Goal: Communication & Community: Answer question/provide support

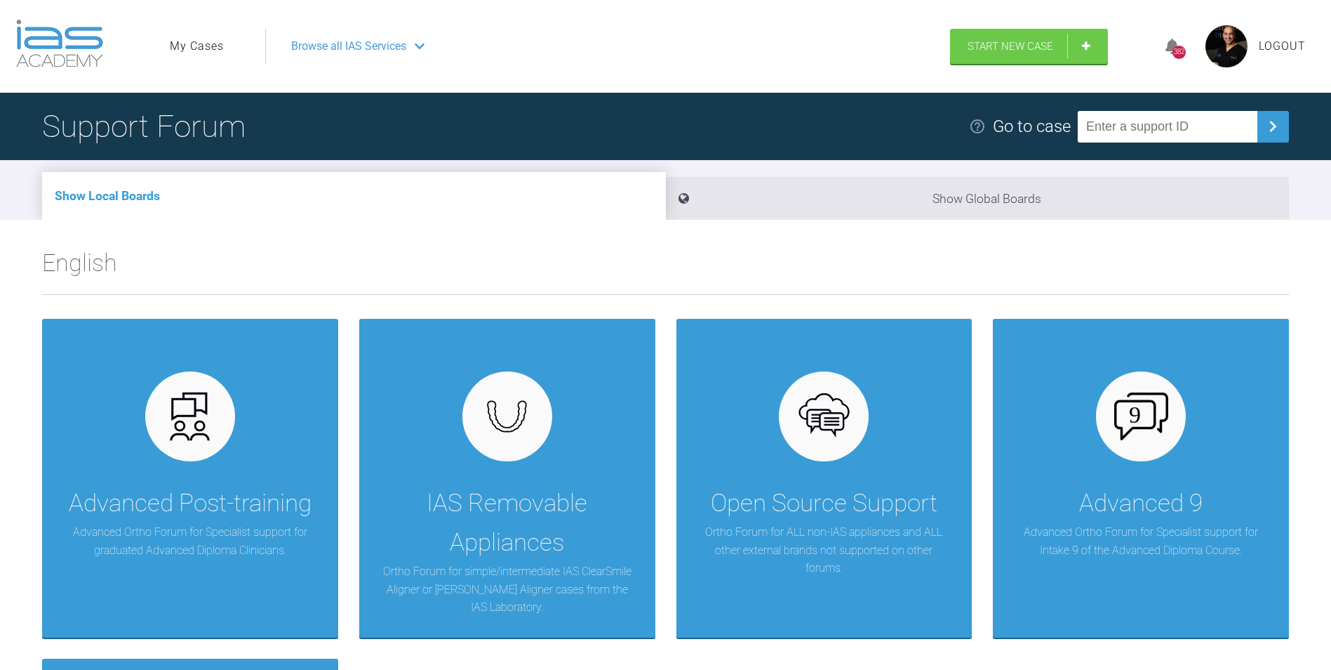
click at [197, 45] on link "My Cases" at bounding box center [197, 46] width 54 height 18
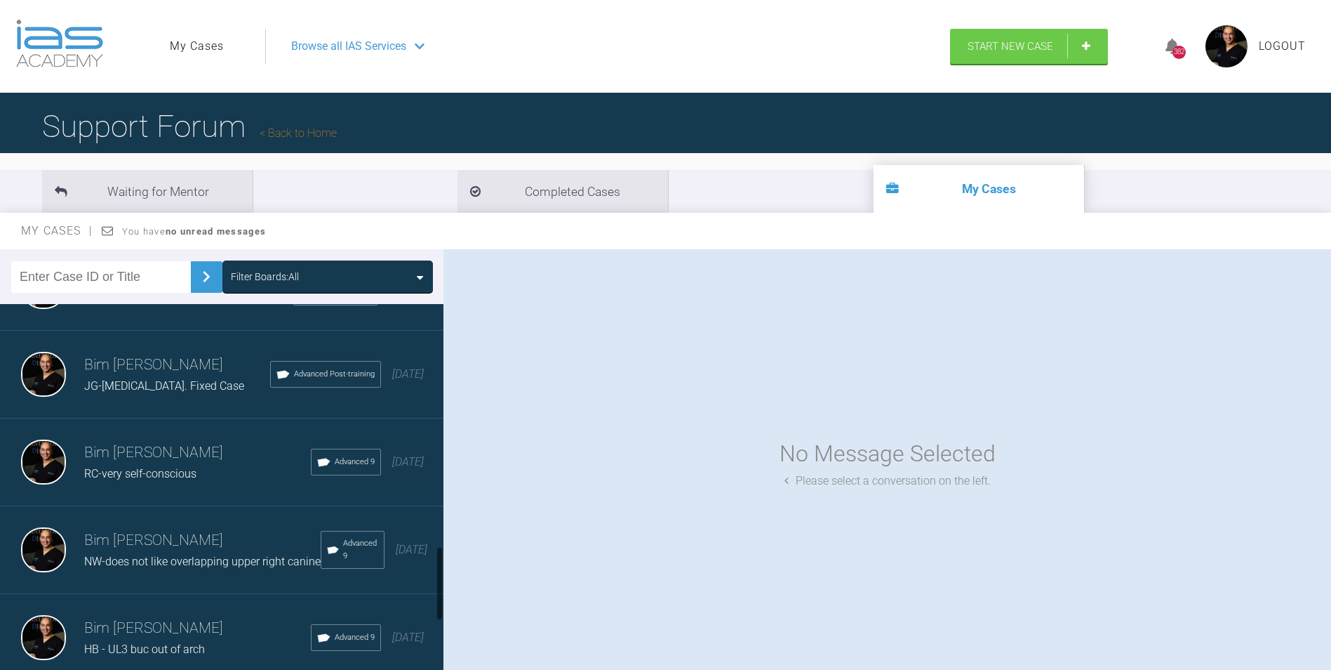
scroll to position [1479, 0]
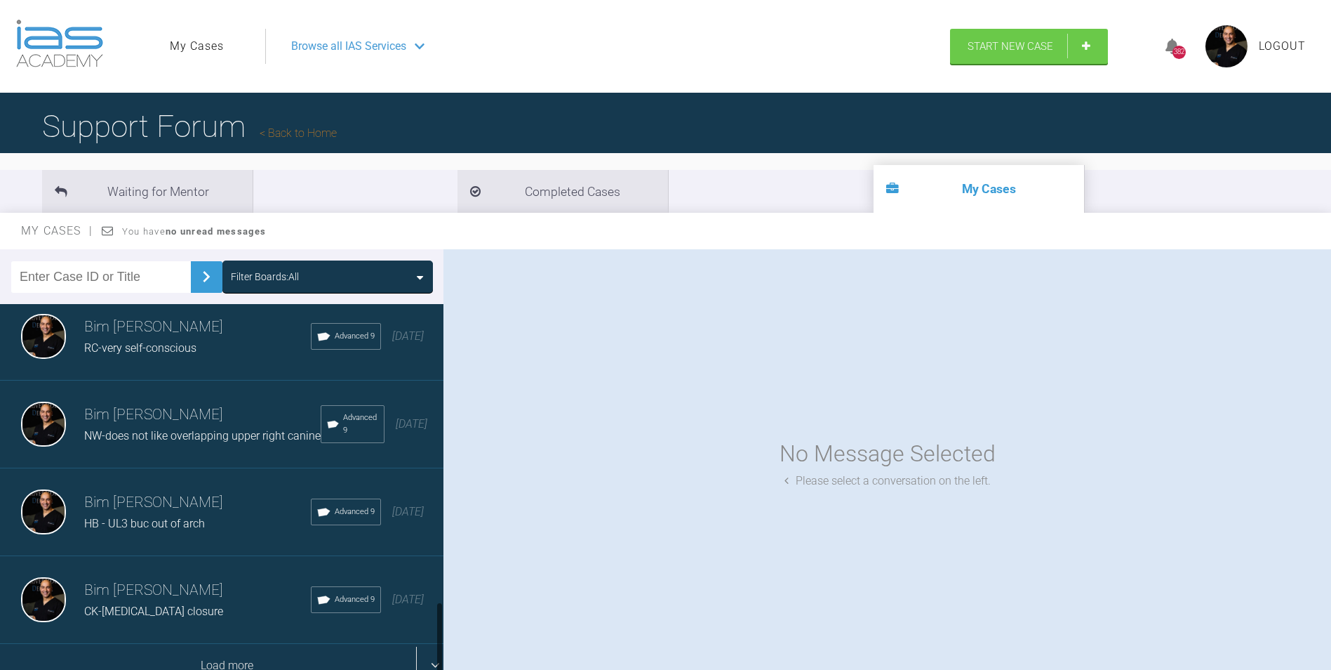
click at [229, 650] on div "Load more" at bounding box center [227, 666] width 454 height 44
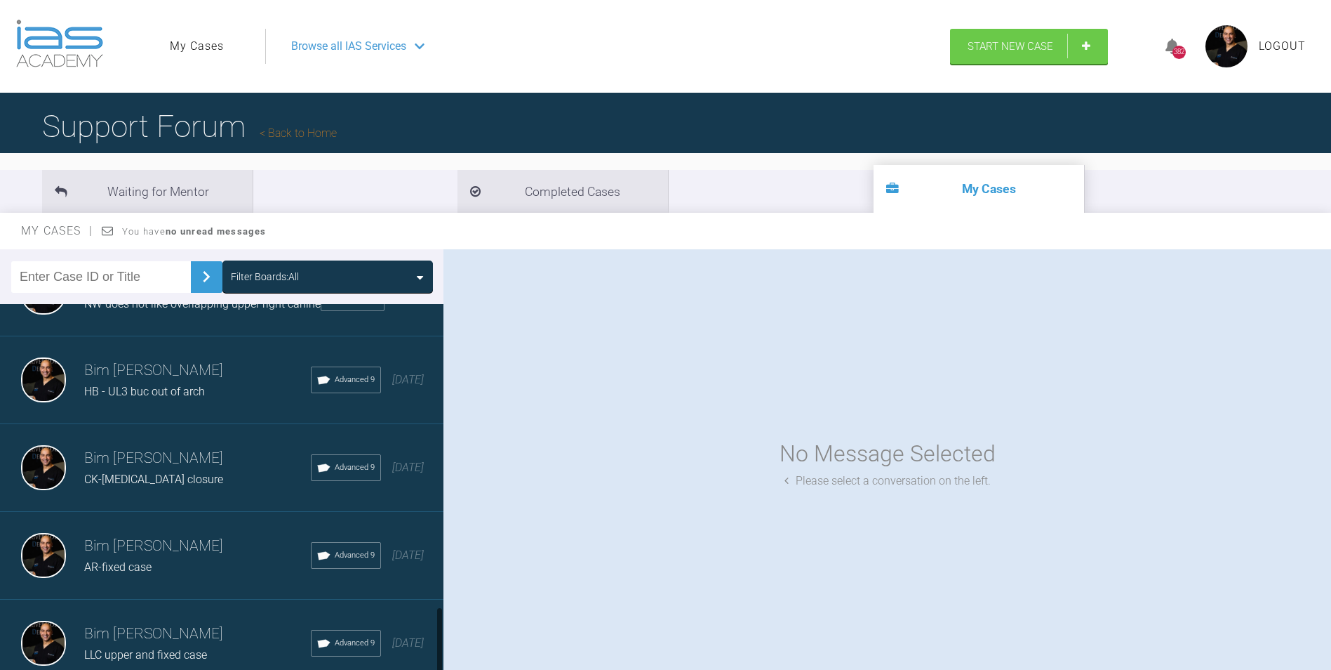
scroll to position [1612, 0]
click at [171, 625] on h3 "Bim [PERSON_NAME]" at bounding box center [197, 634] width 227 height 24
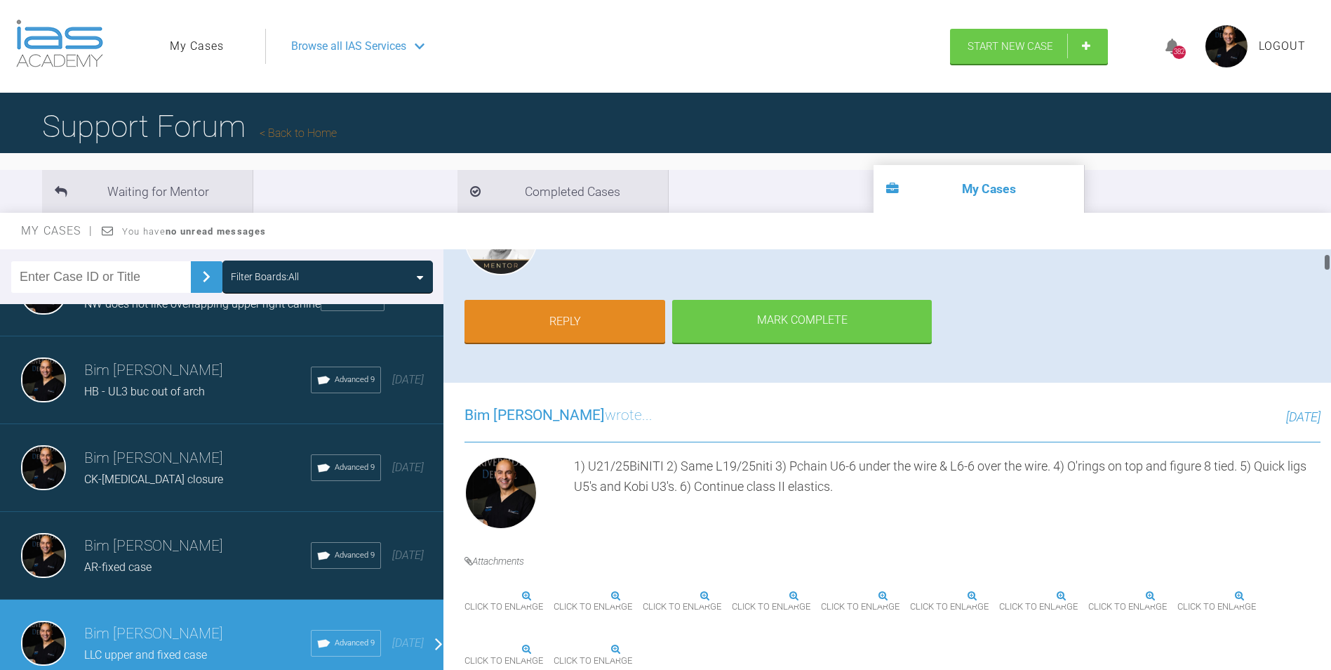
scroll to position [211, 0]
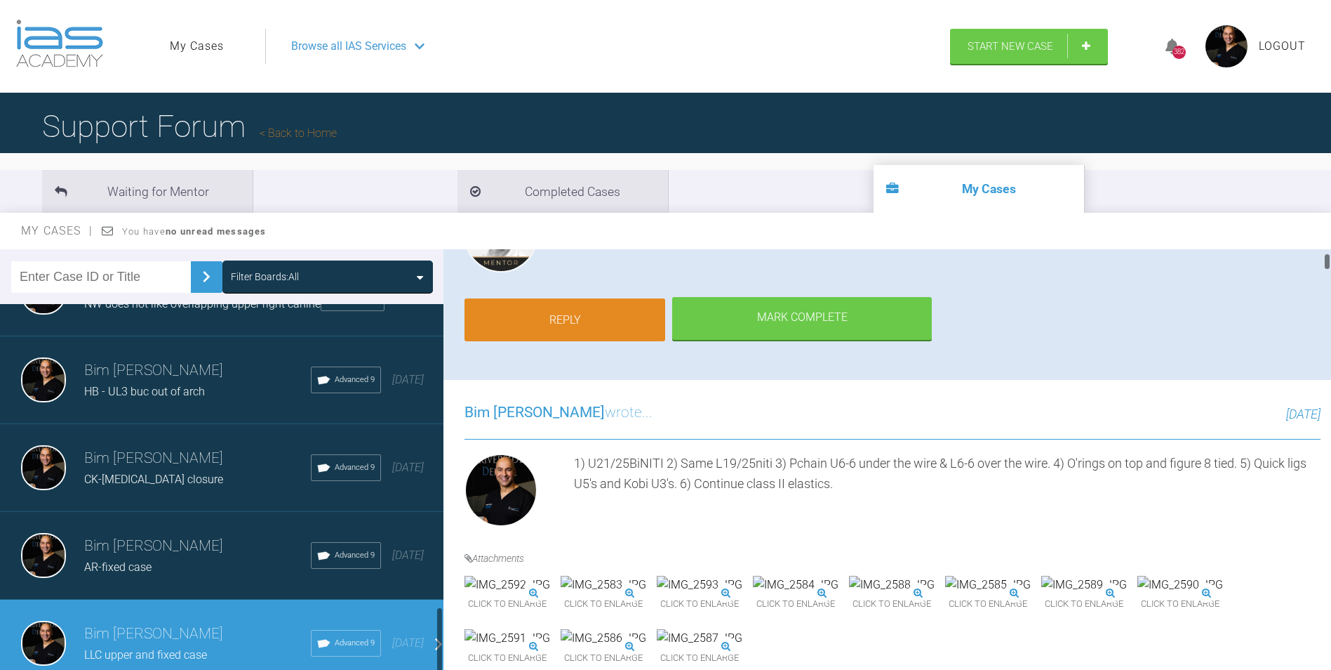
click at [541, 327] on link "Reply" at bounding box center [565, 320] width 201 height 44
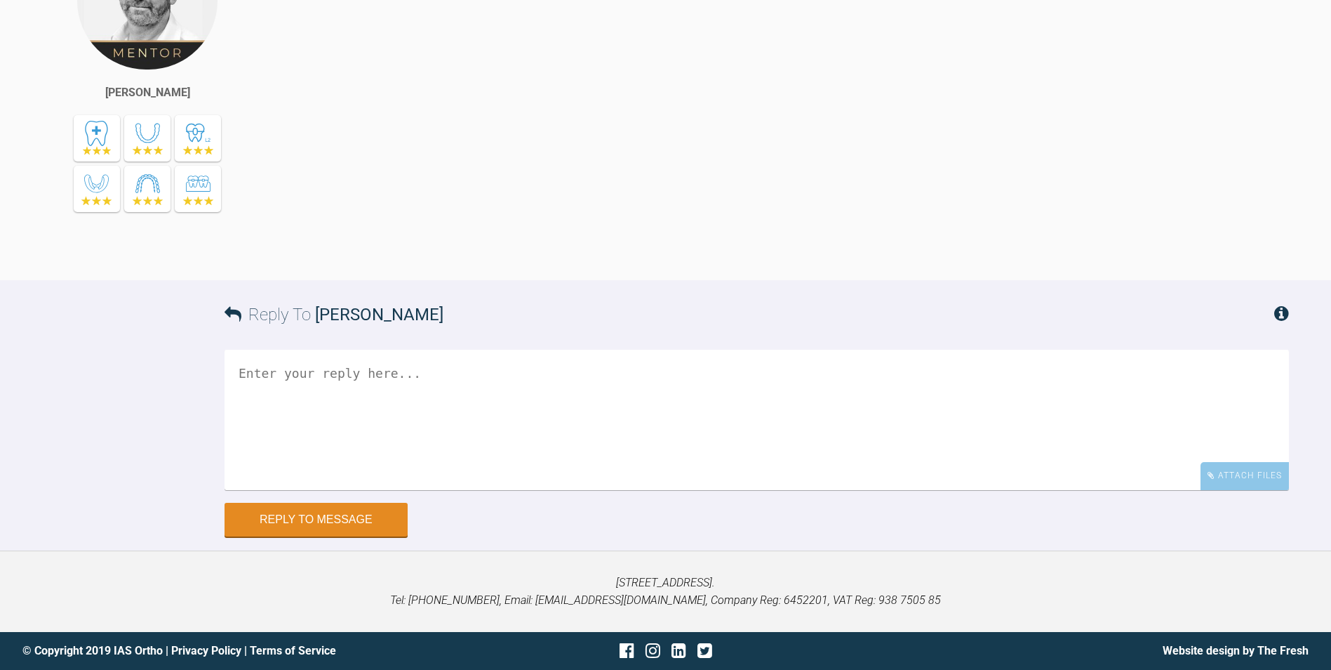
scroll to position [38899, 0]
drag, startPoint x: 575, startPoint y: 334, endPoint x: 497, endPoint y: 334, distance: 77.9
click at [472, 407] on textarea at bounding box center [757, 420] width 1065 height 140
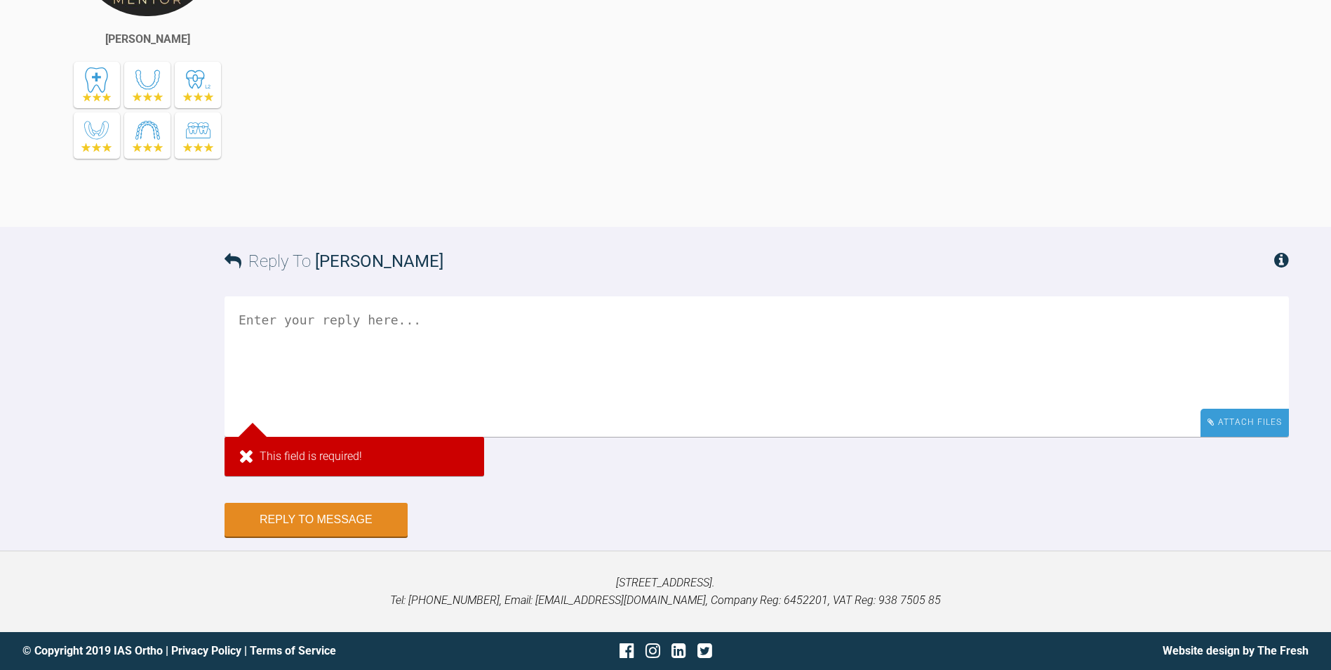
click at [1230, 436] on div "Attach Files" at bounding box center [1245, 421] width 88 height 27
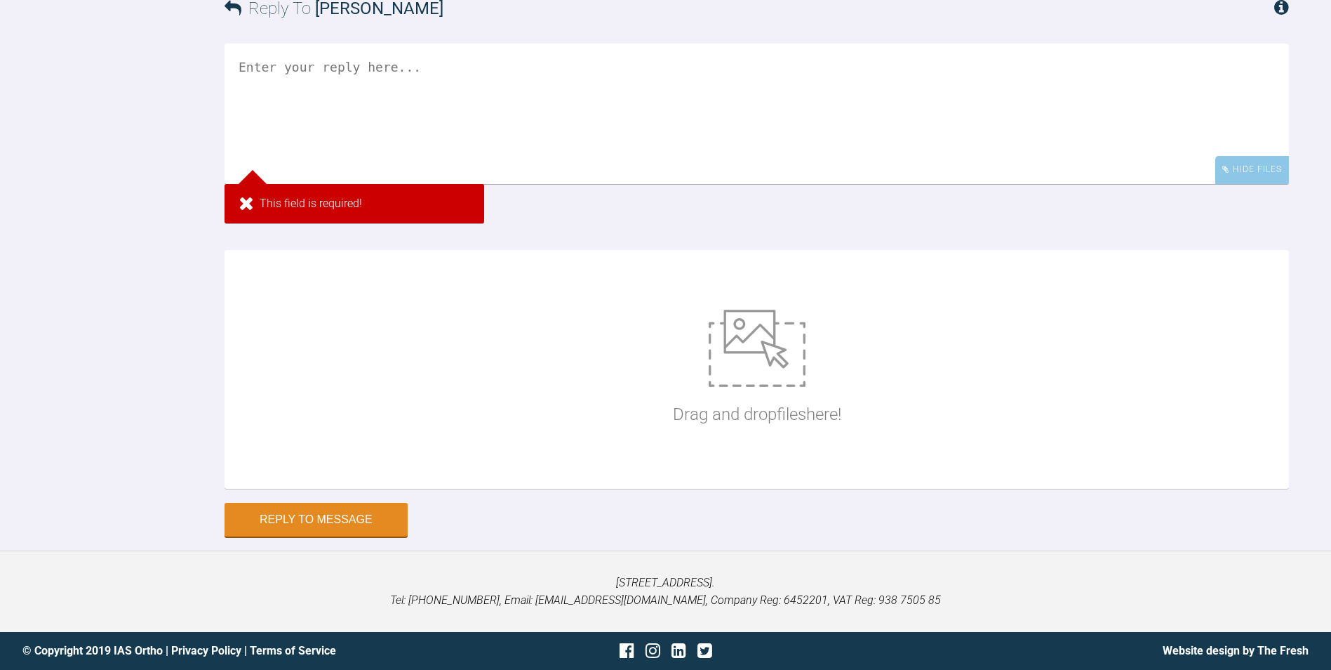
scroll to position [40509, 0]
click at [425, 488] on div "Drag and drop files here!" at bounding box center [757, 369] width 1065 height 239
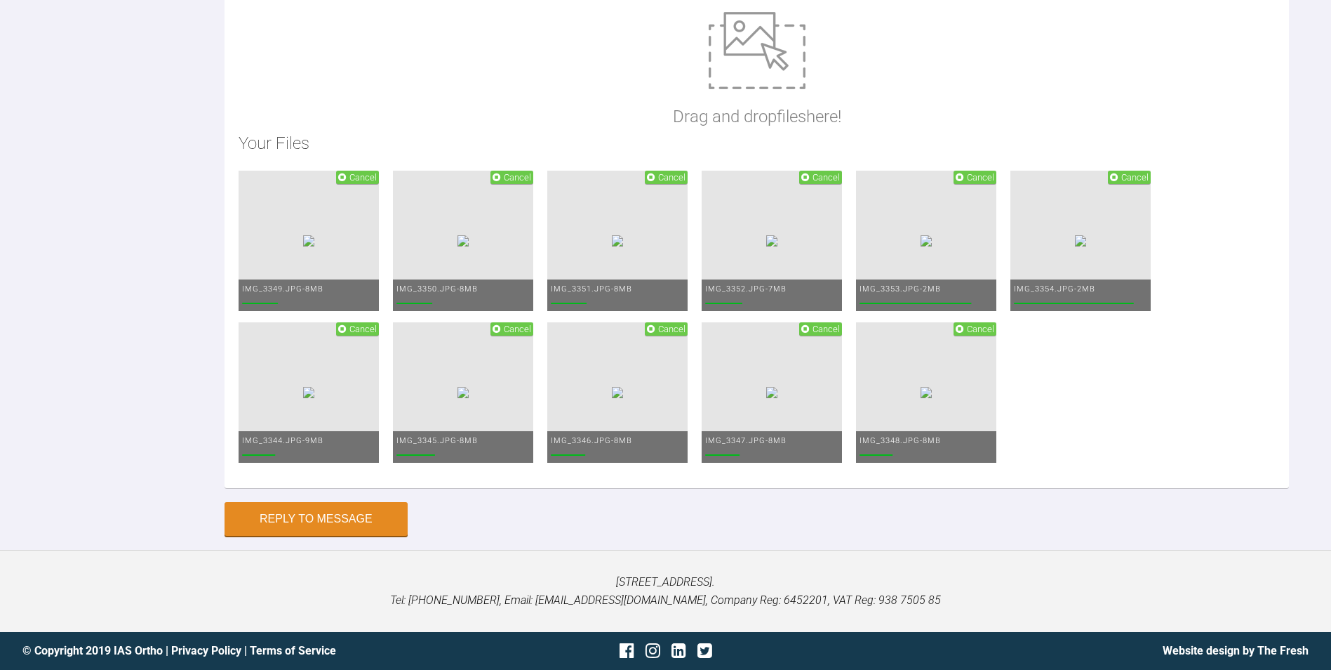
paste textarea "2) U3's still not class I and still look slightly retroclined. 3) Same wires [D…"
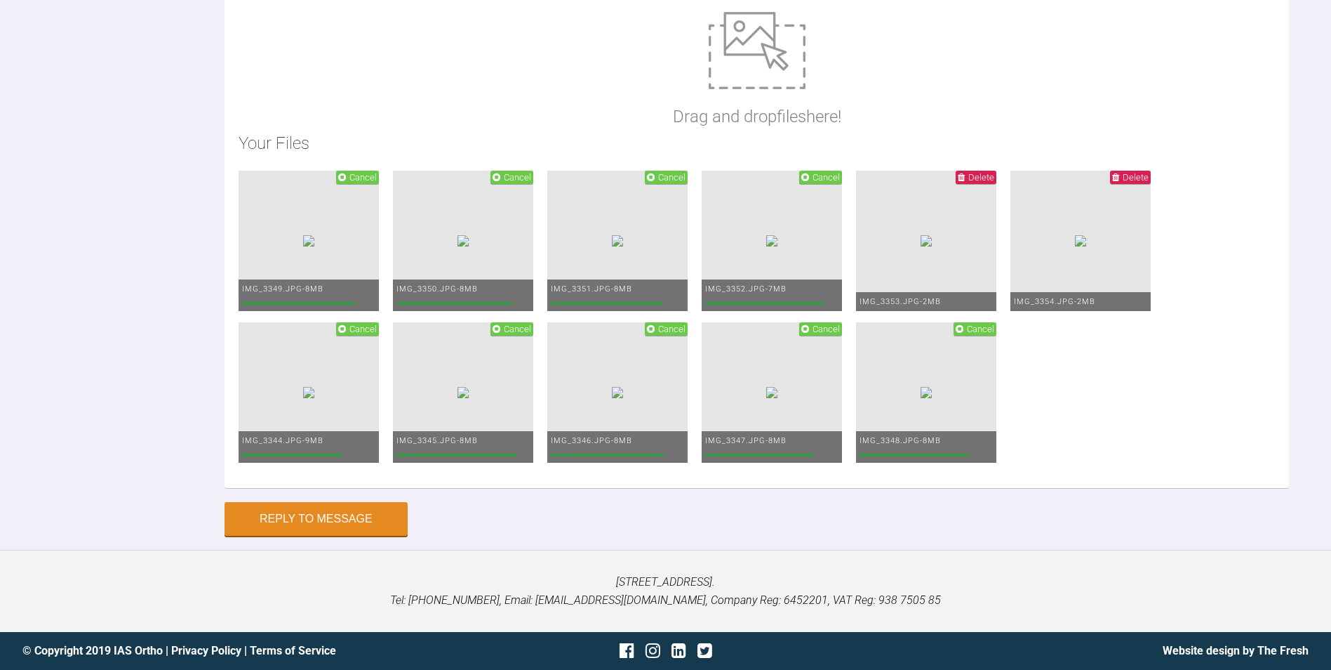
scroll to position [40789, 0]
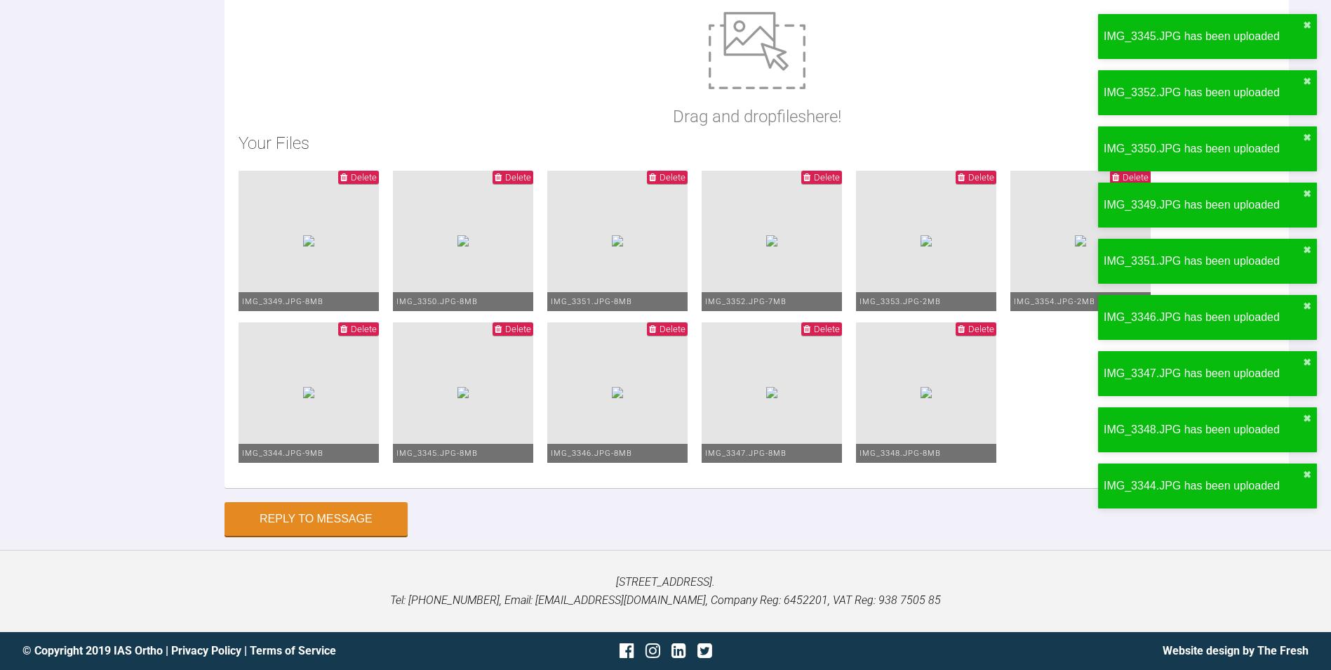
type textarea "2) U3's still not class I and still look slightly retroclined. 3) Same wires [D…"
click at [1027, 474] on ul "Delete IMG_3349.JPG - 8MB Delete IMG_3350.JPG - 8MB Delete IMG_3351.JPG - 8MB D…" at bounding box center [757, 322] width 1037 height 303
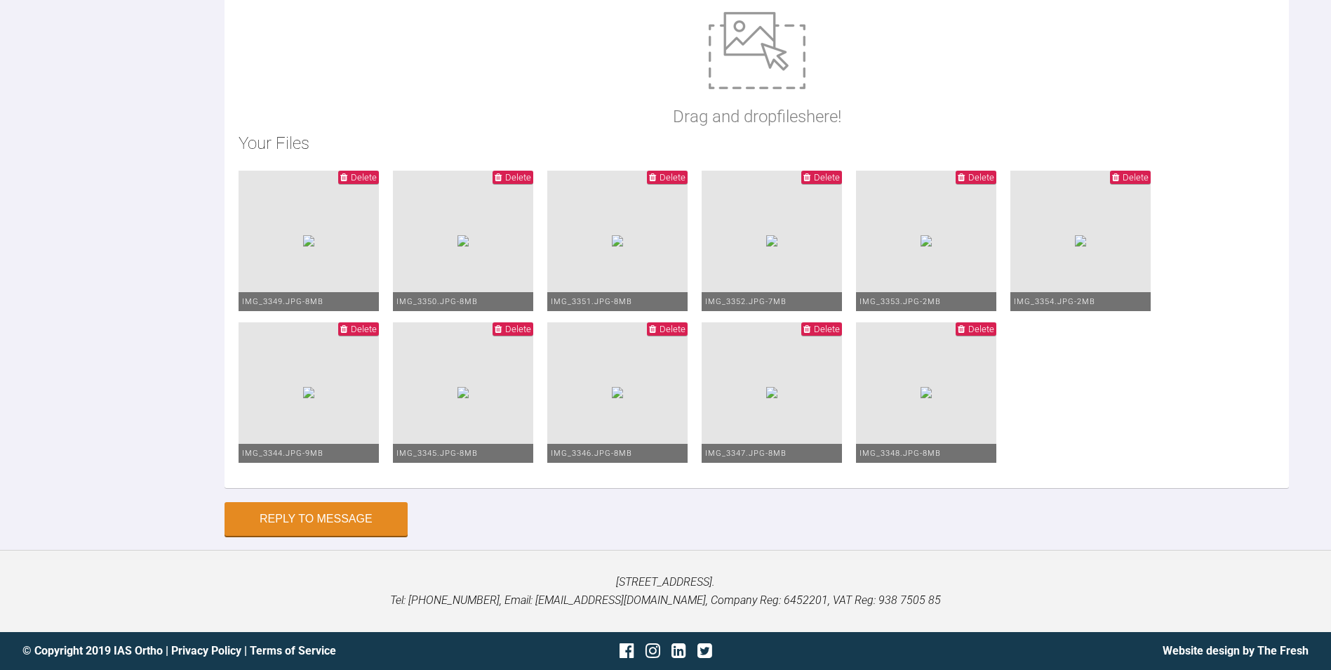
scroll to position [58, 0]
drag, startPoint x: 598, startPoint y: 502, endPoint x: 234, endPoint y: 513, distance: 363.7
click at [220, 507] on div "Reply To [PERSON_NAME] 2) U3's still not class I and still look slightly retroc…" at bounding box center [665, 155] width 1331 height 760
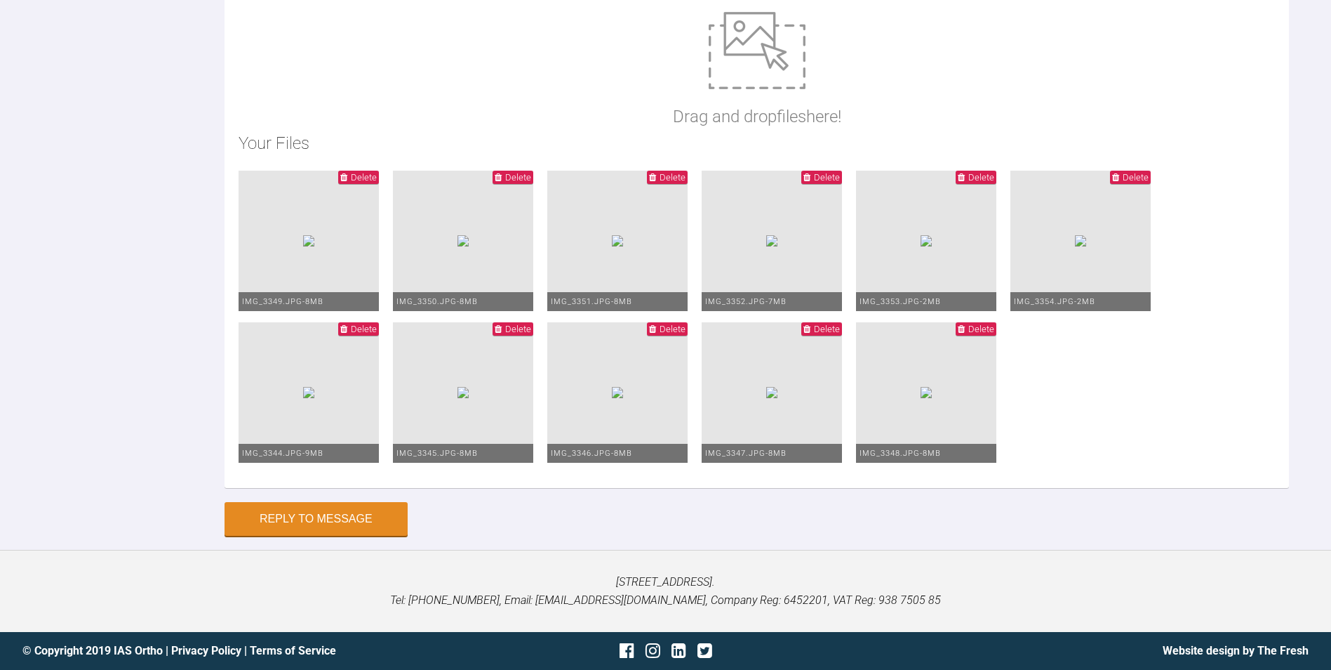
scroll to position [20, 0]
type textarea "2) U3's still not class I and still look slightly retroclined. 3) Same wires [D…"
click at [377, 172] on span "Delete" at bounding box center [364, 177] width 26 height 11
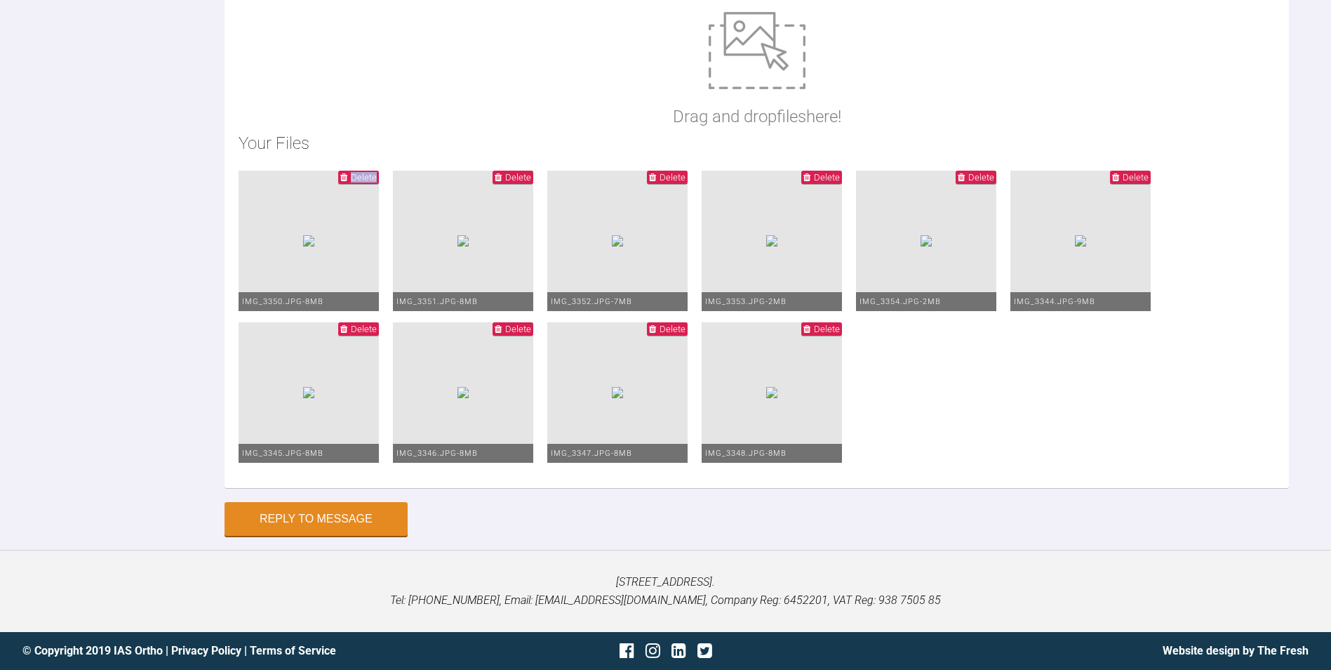
click at [377, 172] on span "Delete" at bounding box center [364, 177] width 26 height 11
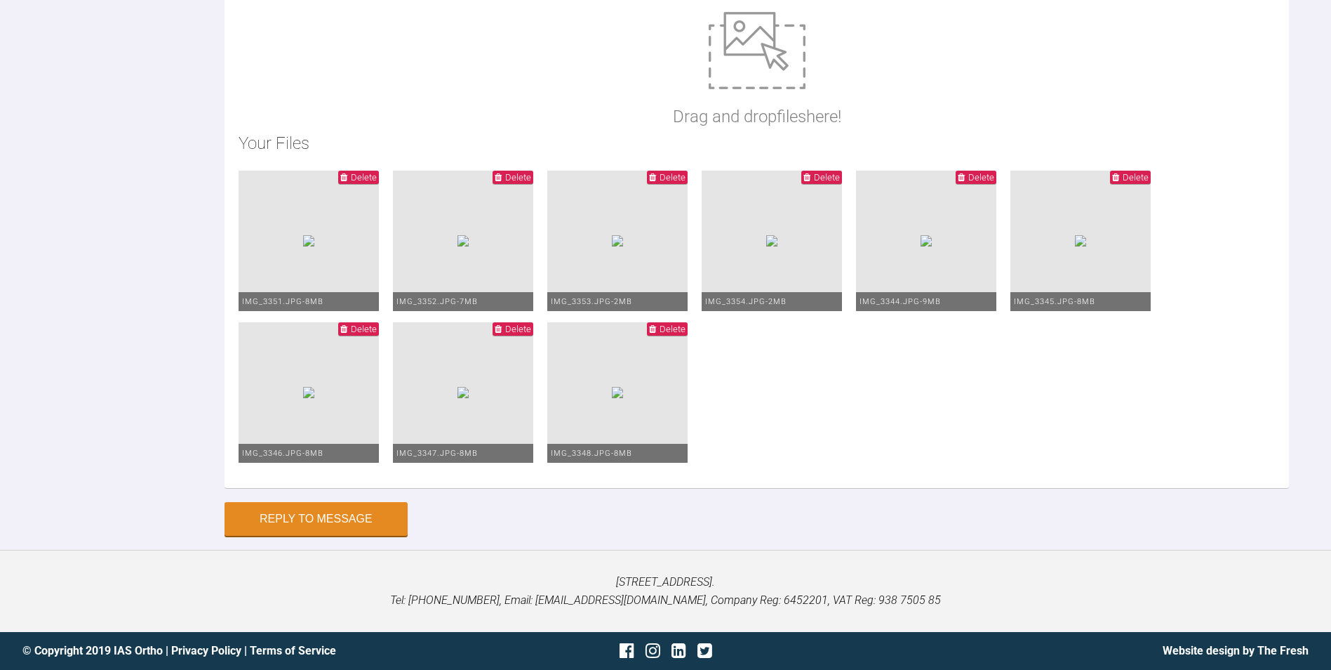
click at [377, 172] on span "Delete" at bounding box center [364, 177] width 26 height 11
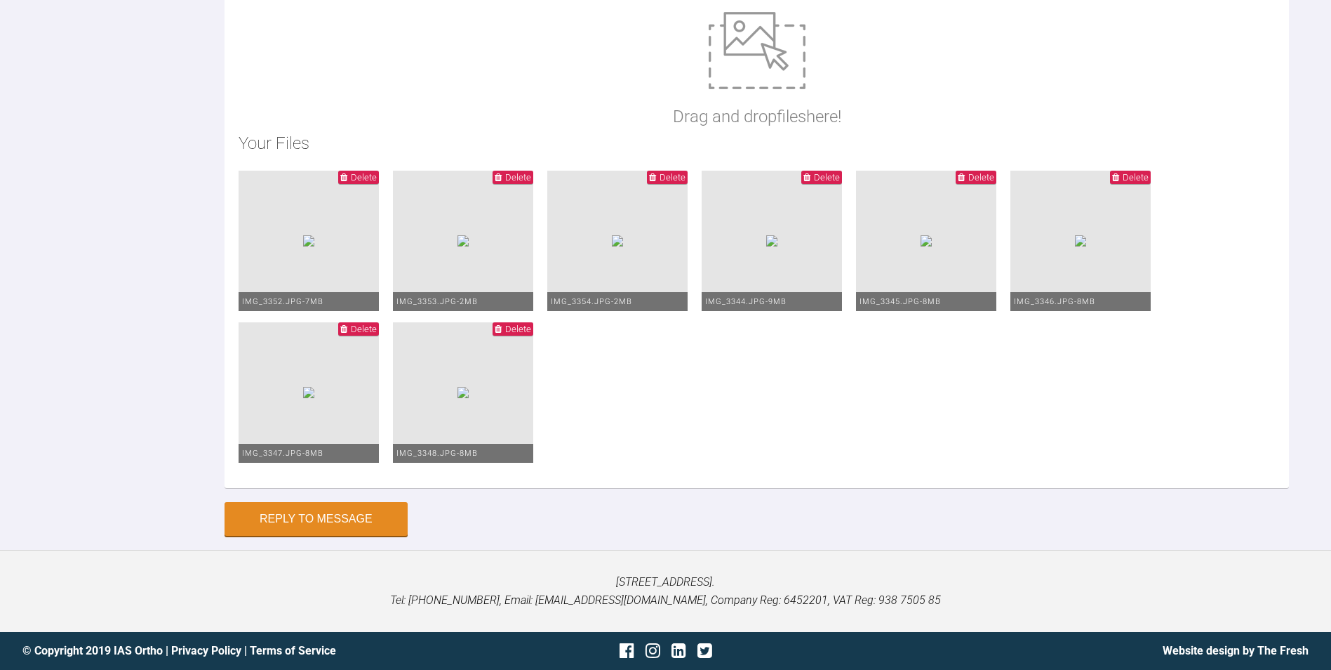
scroll to position [40803, 0]
click at [432, 35] on div "Drag and drop files here! Your Files Delete IMG_3352.JPG - 7MB Delete IMG_3353.…" at bounding box center [757, 243] width 1065 height 491
click at [377, 178] on span "Delete" at bounding box center [364, 177] width 26 height 11
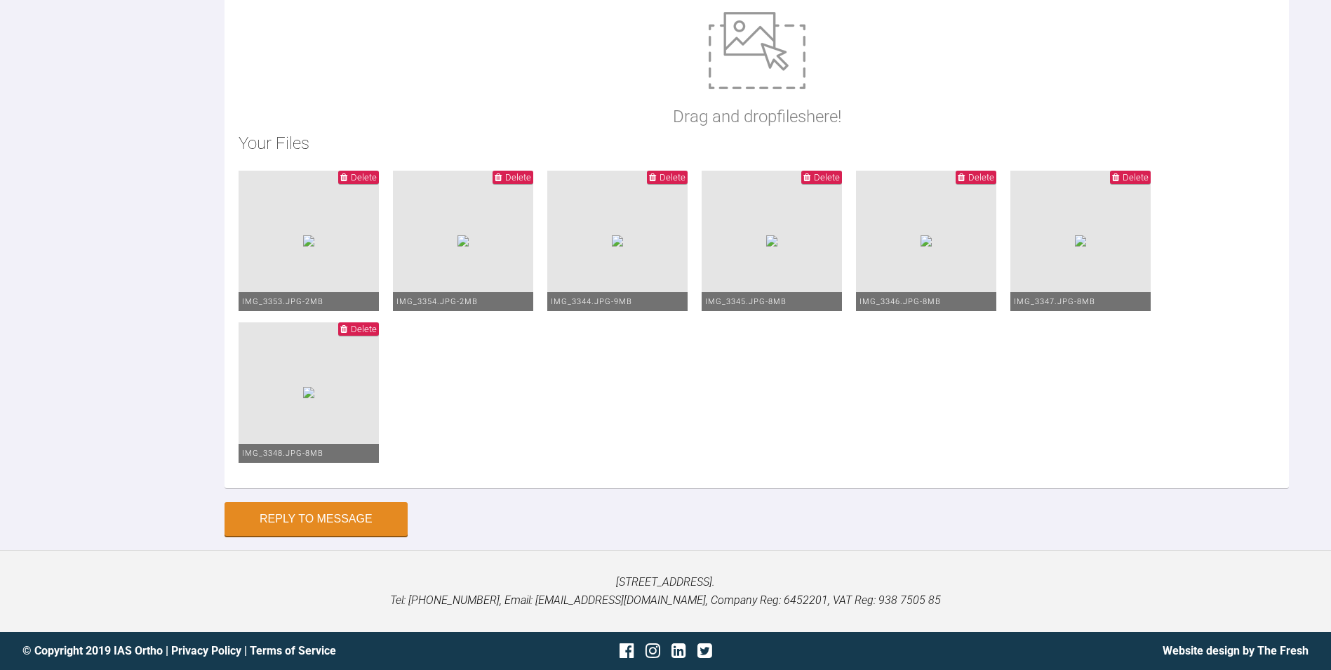
click at [377, 178] on span "Delete" at bounding box center [364, 177] width 26 height 11
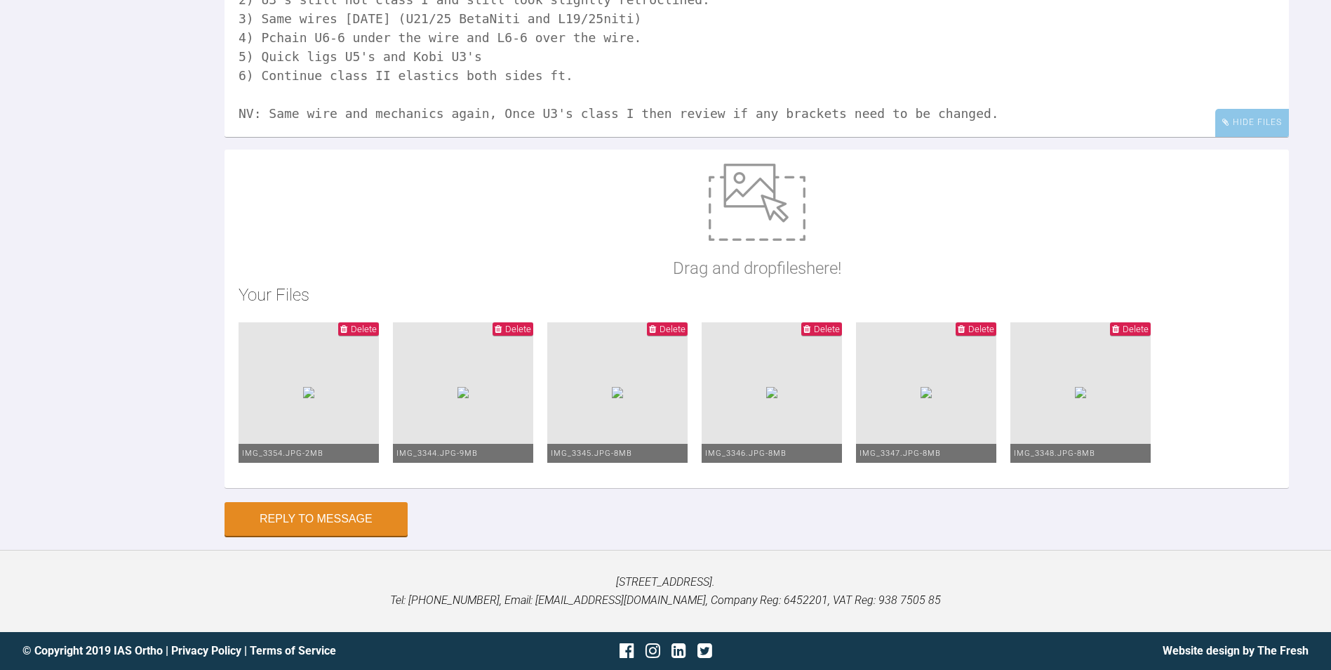
click at [377, 324] on span "Delete" at bounding box center [364, 329] width 26 height 11
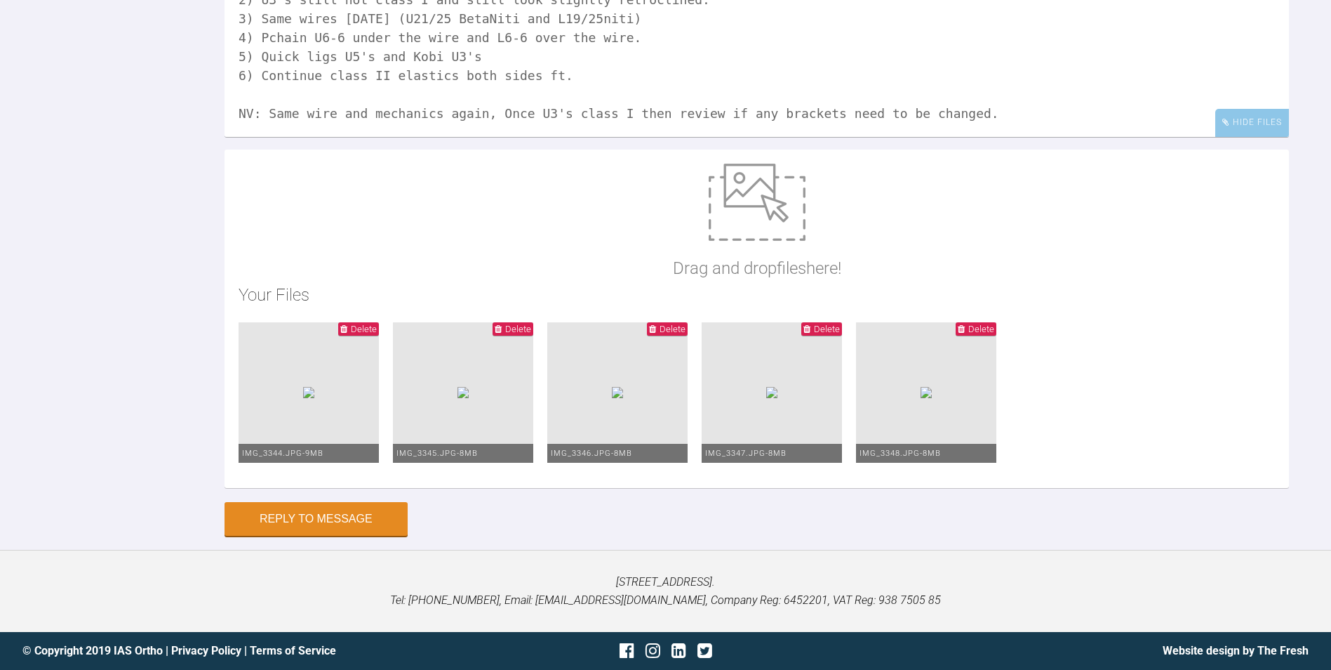
click at [377, 324] on span "Delete" at bounding box center [364, 329] width 26 height 11
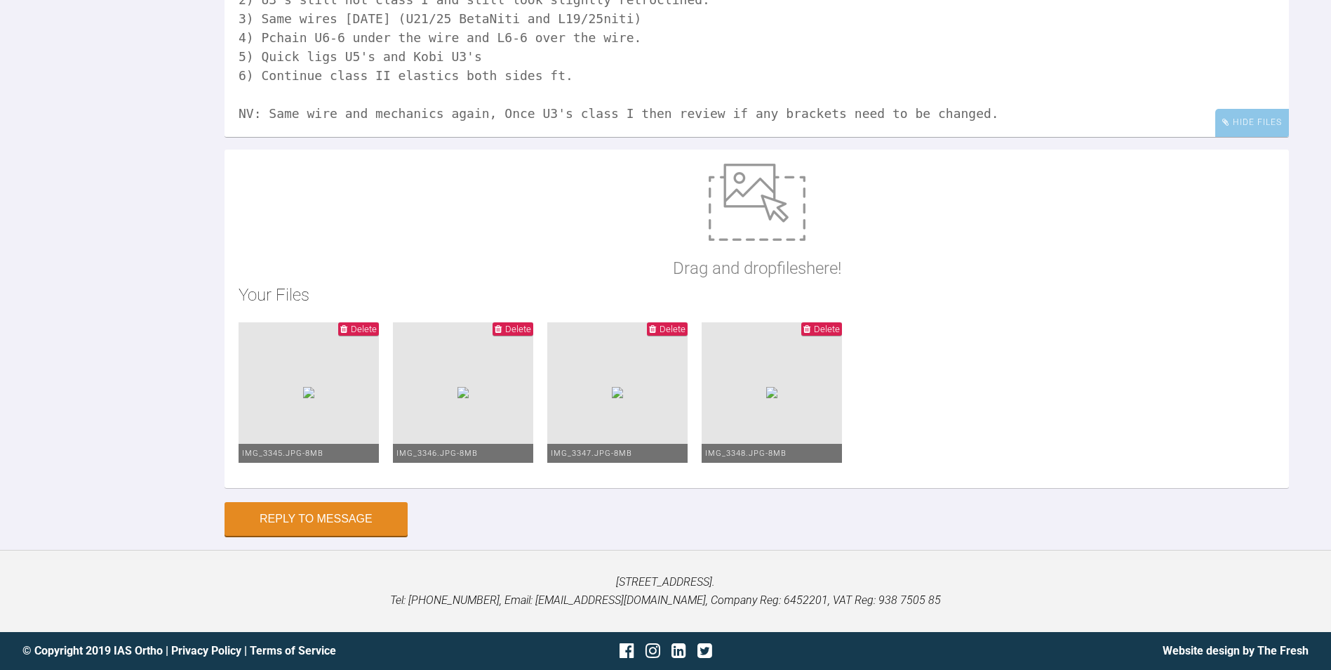
click at [377, 326] on span "Delete" at bounding box center [364, 329] width 26 height 11
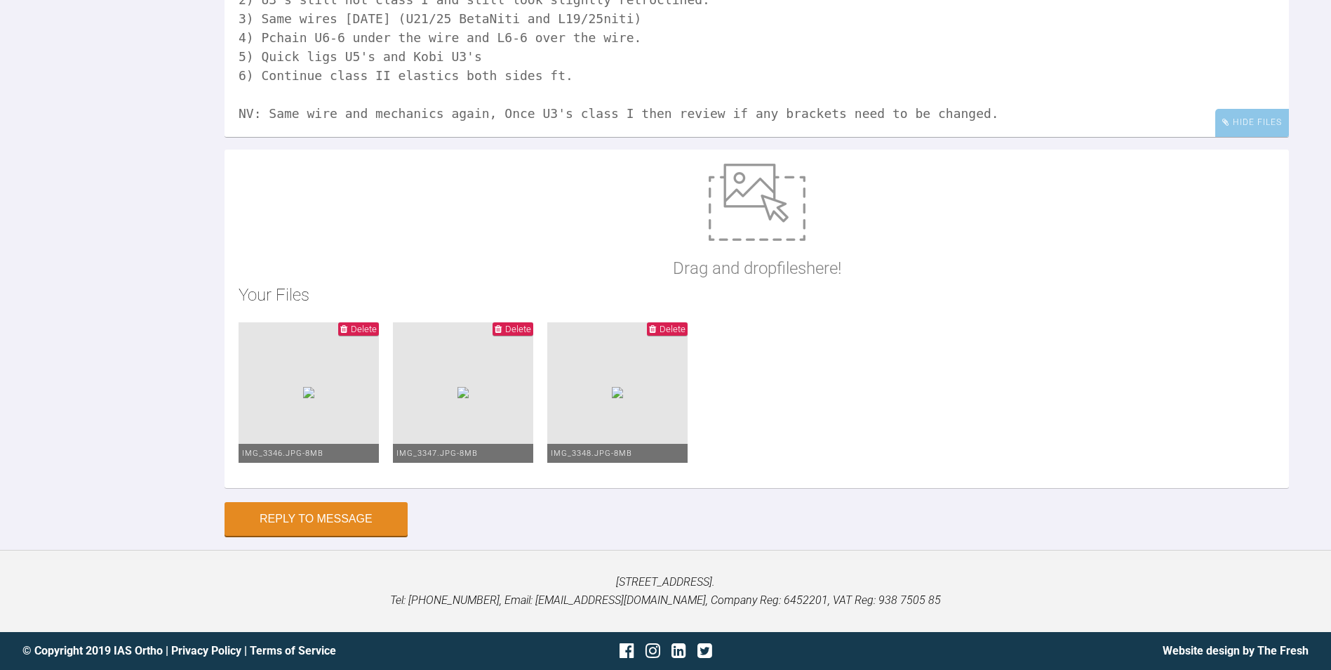
click at [377, 327] on span "Delete" at bounding box center [364, 329] width 26 height 11
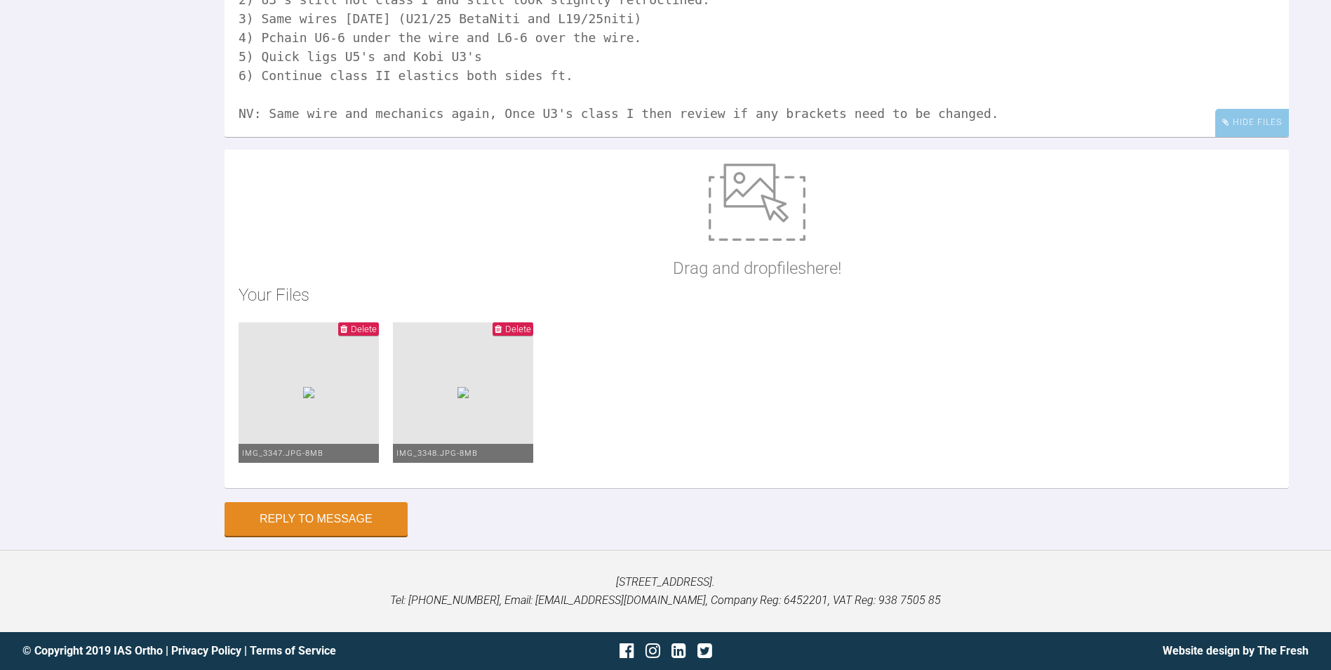
click at [377, 328] on span "Delete" at bounding box center [364, 329] width 26 height 11
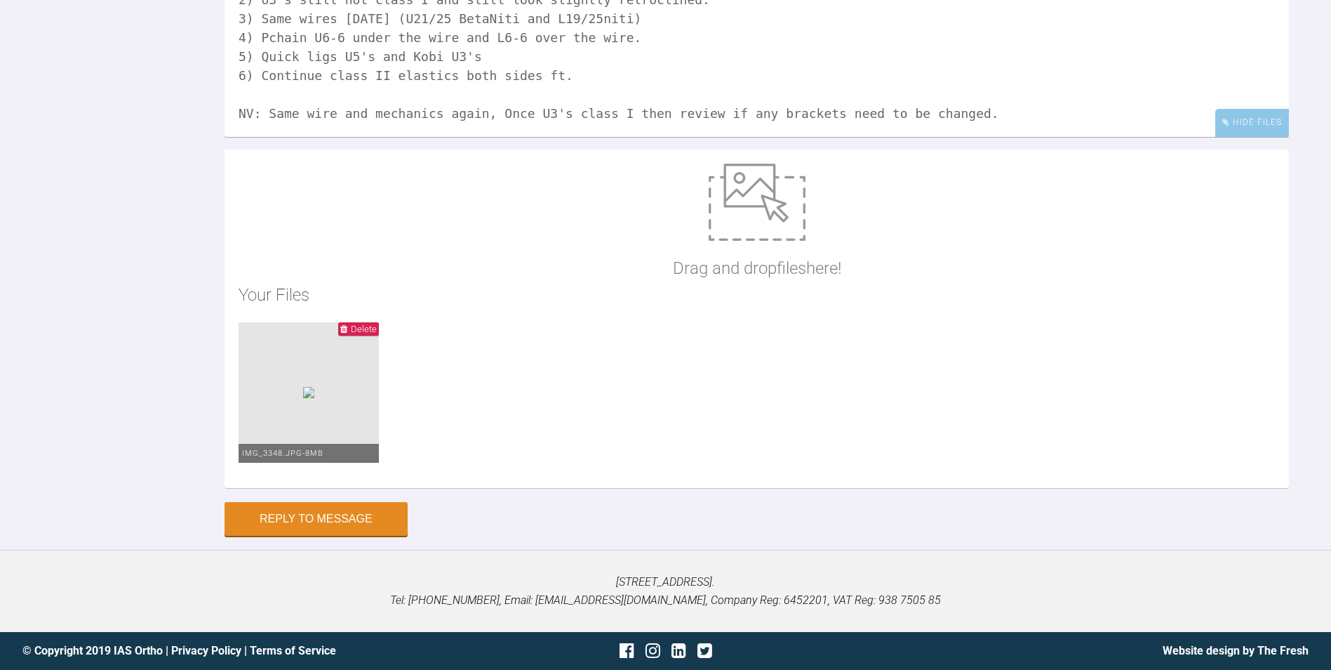
click at [377, 327] on span "Delete" at bounding box center [364, 329] width 26 height 11
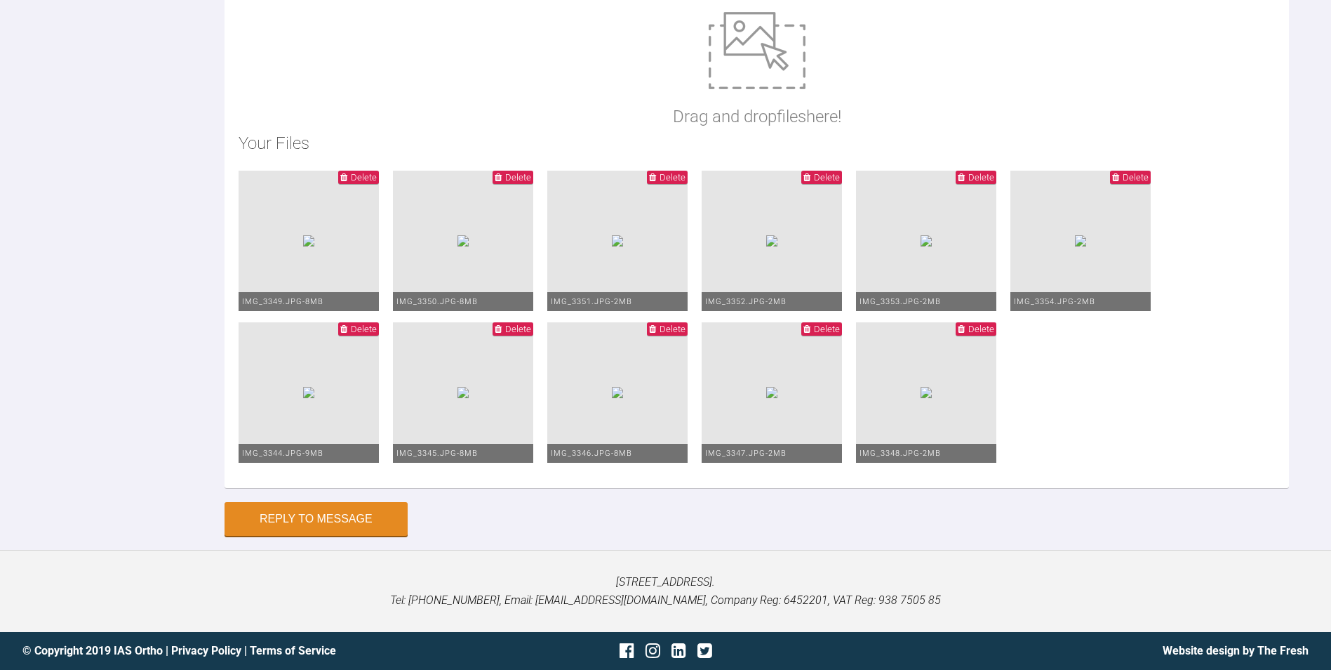
scroll to position [40944, 0]
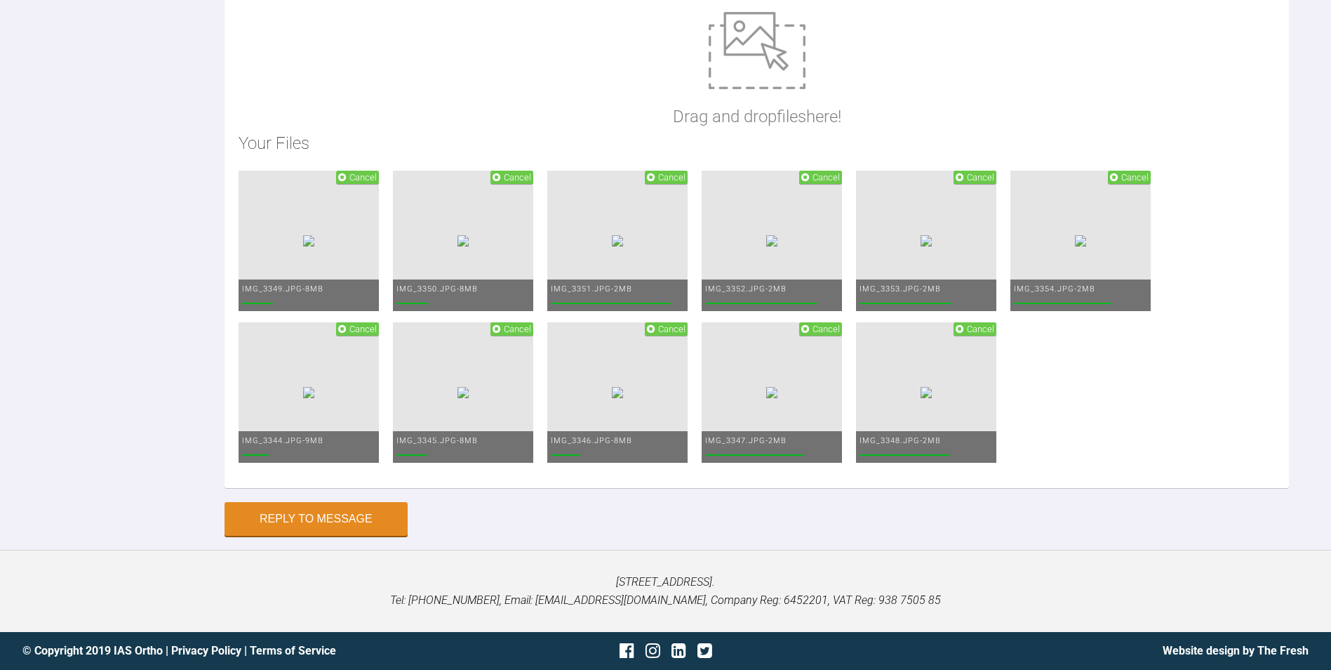
click at [377, 324] on span "Cancel" at bounding box center [363, 329] width 27 height 11
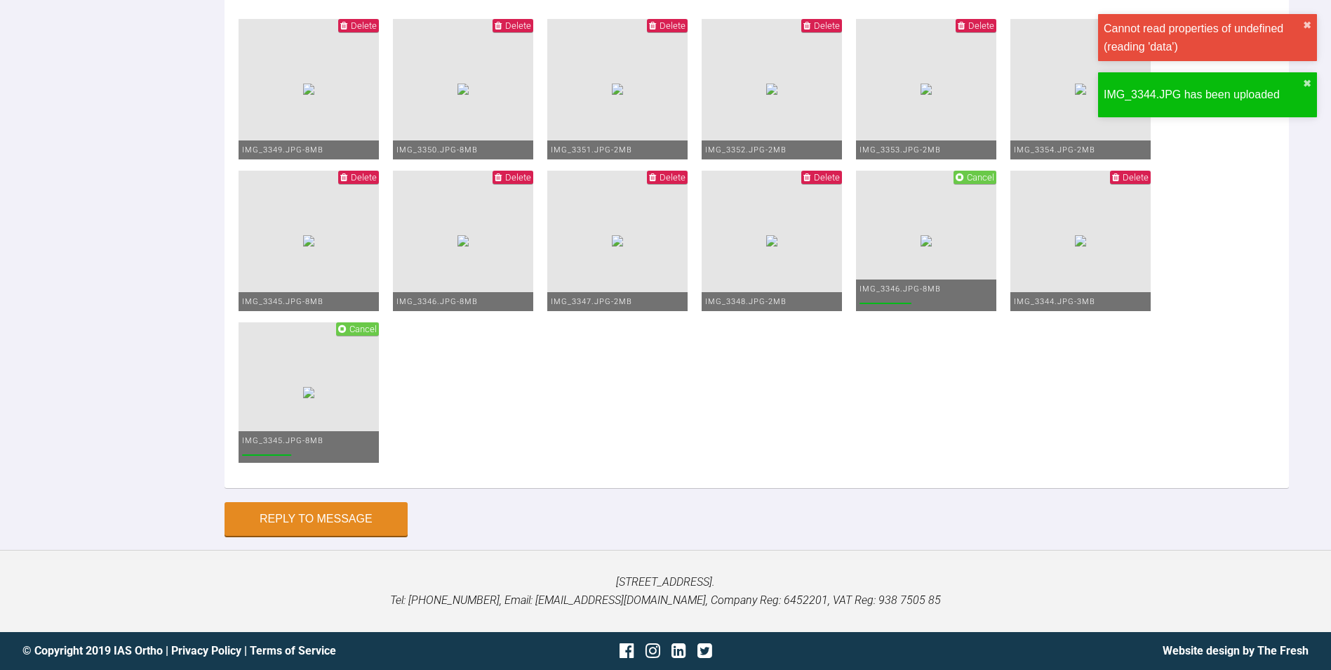
drag, startPoint x: 563, startPoint y: 482, endPoint x: 820, endPoint y: 599, distance: 282.7
click at [820, 474] on ul "Delete IMG_3349.JPG - 8MB Delete IMG_3350.JPG - 8MB Delete IMG_3351.JPG - 2MB D…" at bounding box center [757, 246] width 1037 height 455
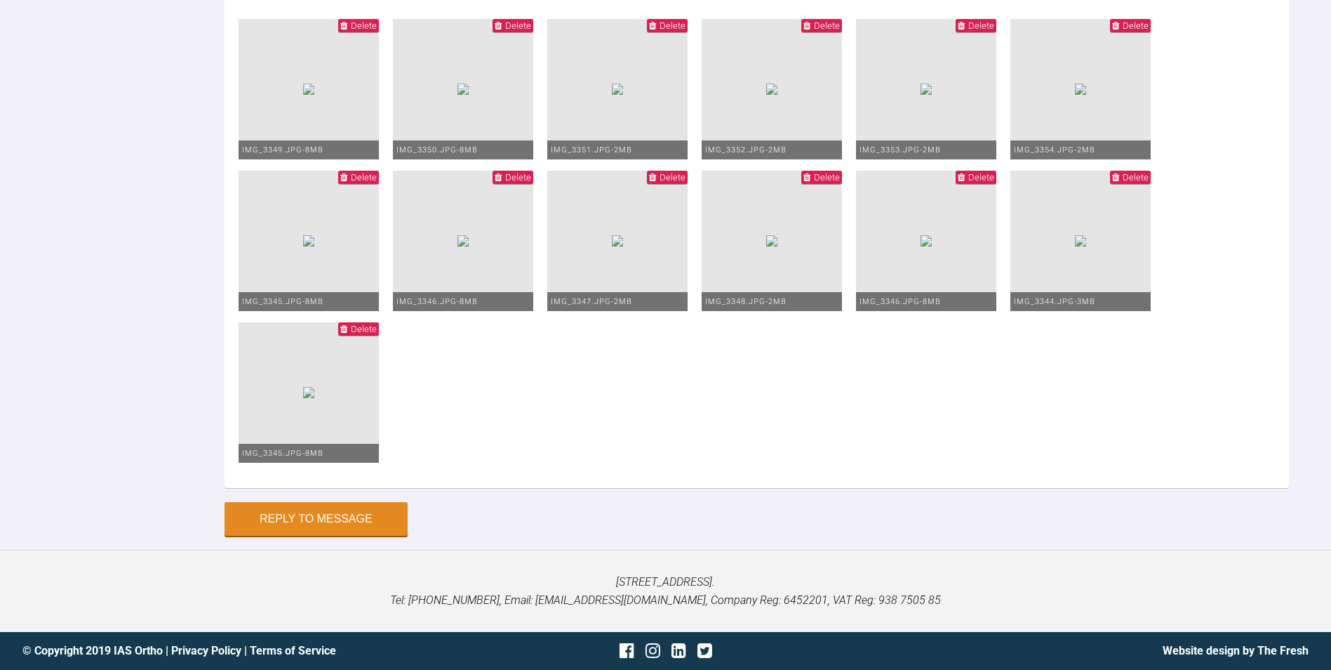
scroll to position [20, 0]
click at [356, 514] on button "Reply to Message" at bounding box center [316, 520] width 183 height 34
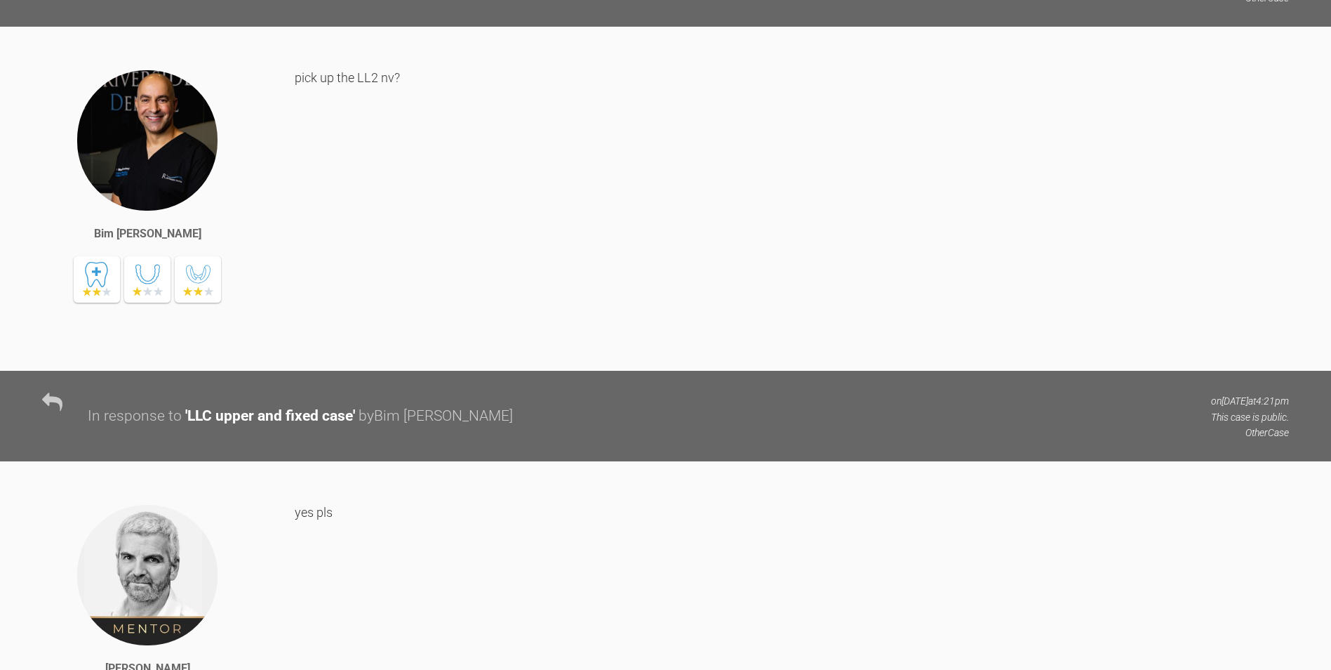
scroll to position [0, 0]
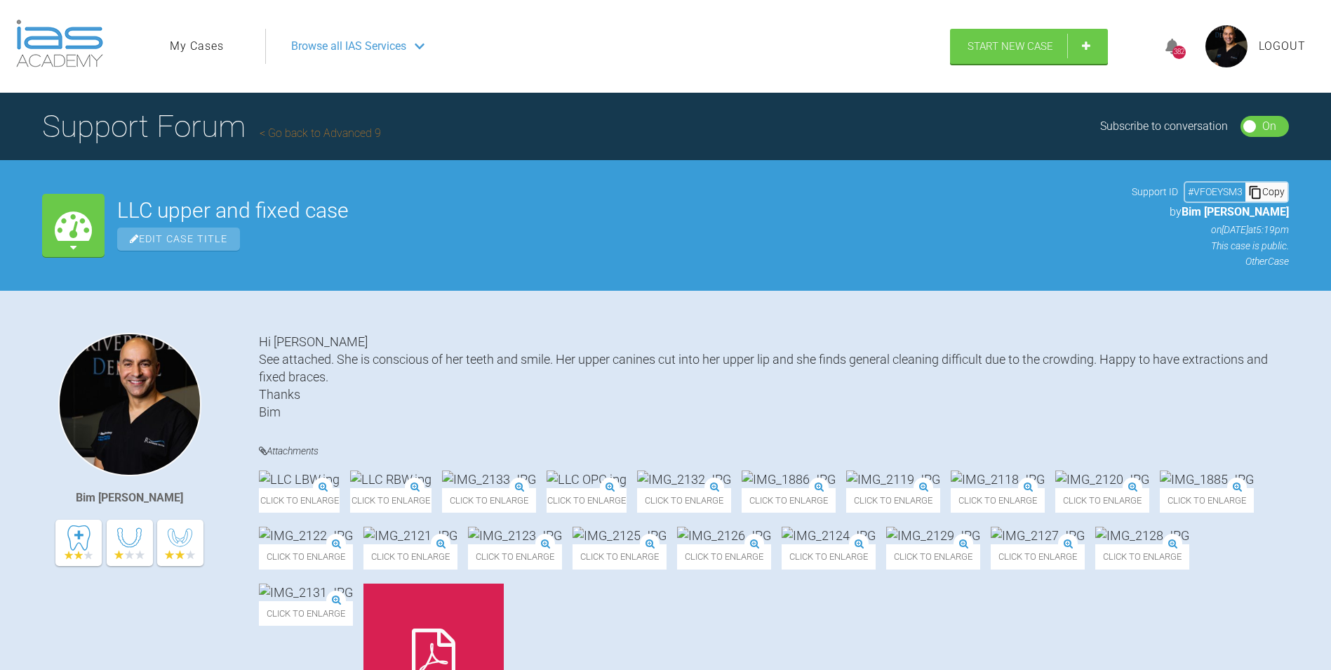
click at [1282, 48] on span "Logout" at bounding box center [1282, 46] width 47 height 18
